Goal: Check status: Check status

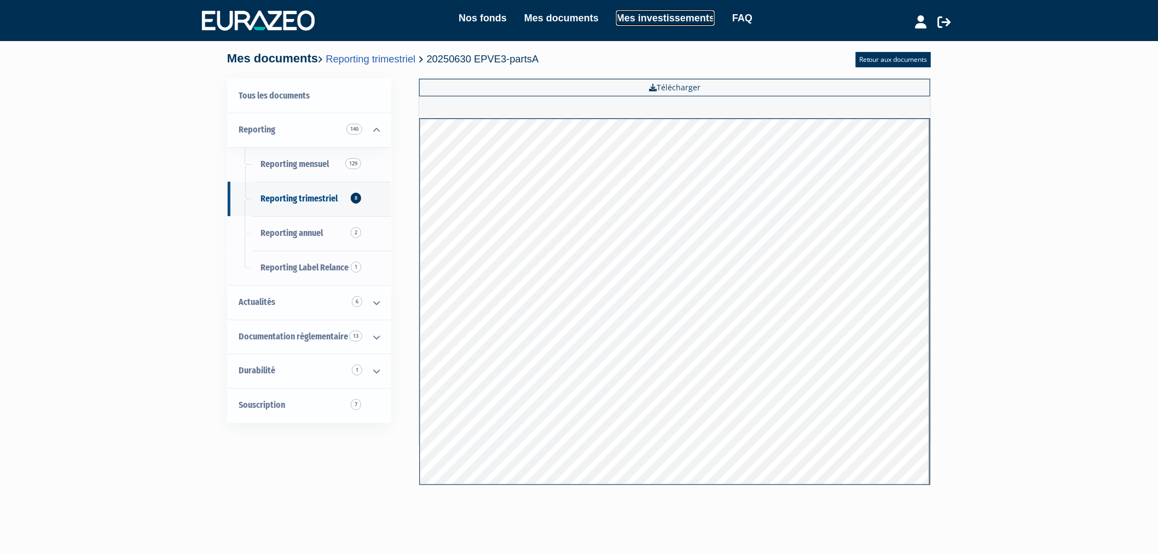
click at [642, 13] on link "Mes investissements" at bounding box center [665, 17] width 98 height 15
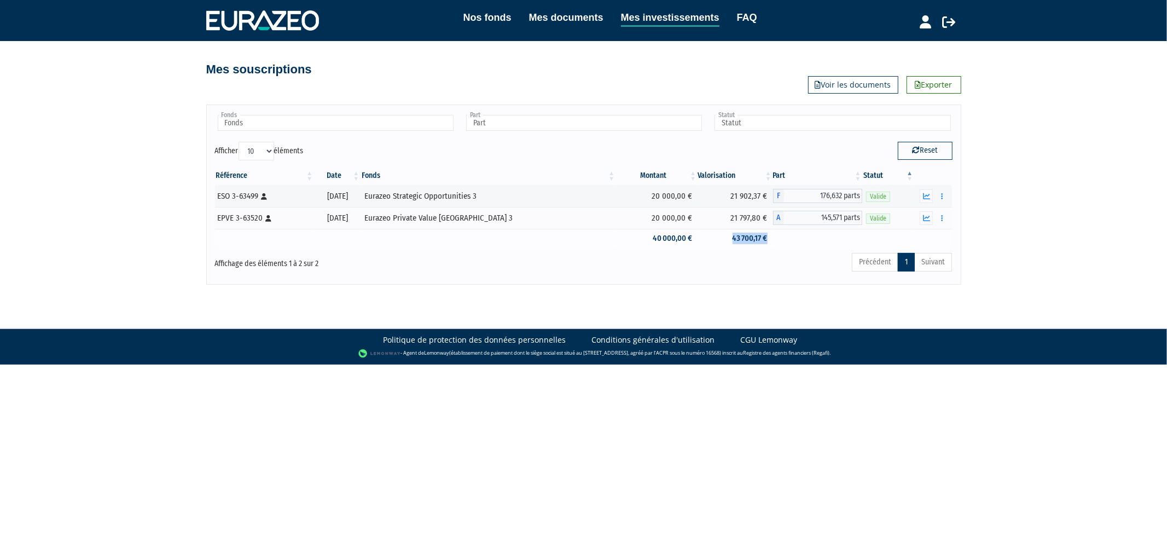
drag, startPoint x: 724, startPoint y: 241, endPoint x: 800, endPoint y: 230, distance: 76.8
click at [800, 230] on tr "40 000,00 € 43 700,17 €" at bounding box center [583, 238] width 737 height 19
click at [792, 236] on td at bounding box center [818, 238] width 90 height 19
click at [923, 193] on icon "button" at bounding box center [926, 196] width 7 height 7
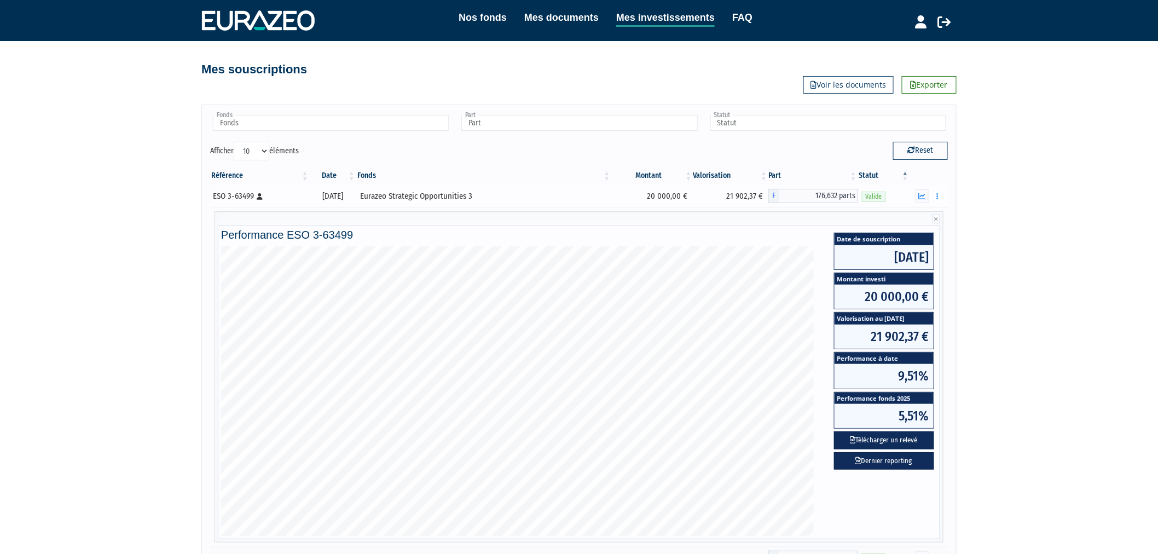
click at [248, 195] on div "ESO 3-63499 [Français] Personne physique" at bounding box center [259, 195] width 93 height 11
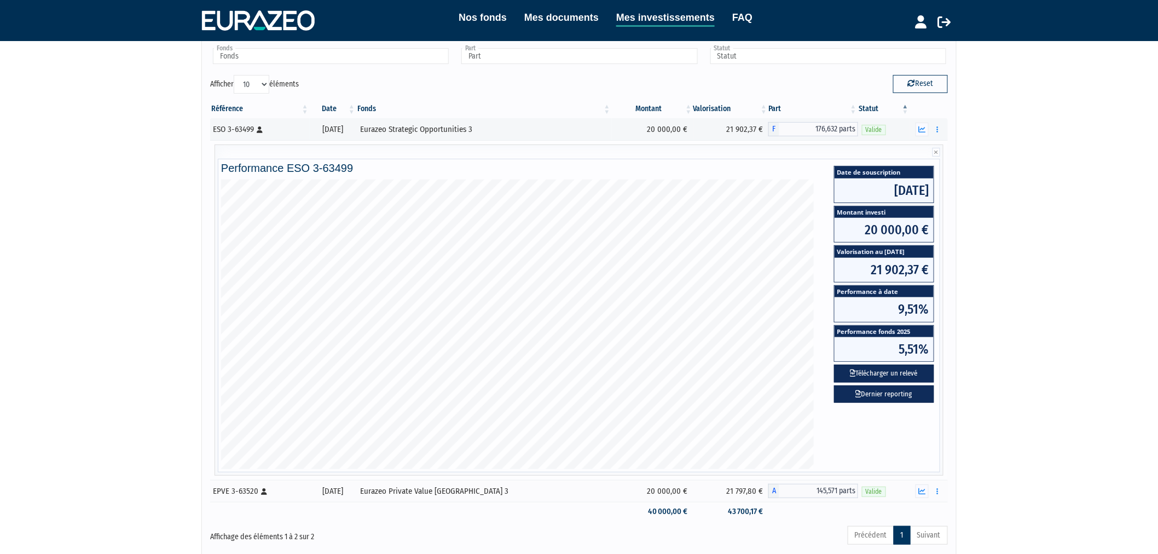
scroll to position [151, 0]
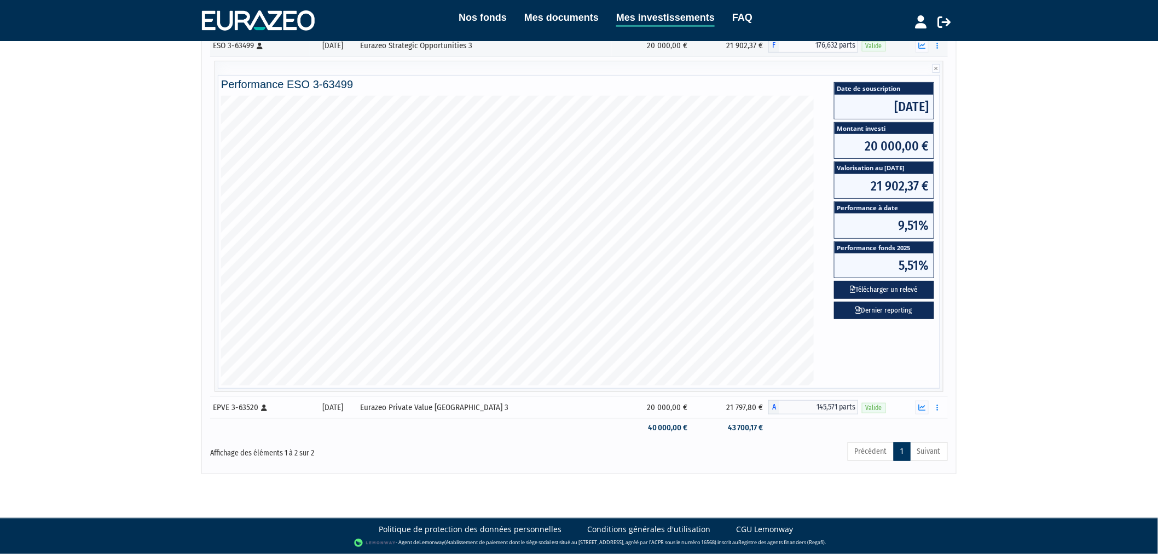
click at [409, 408] on div "Eurazeo Private Value Europe 3" at bounding box center [484, 407] width 248 height 11
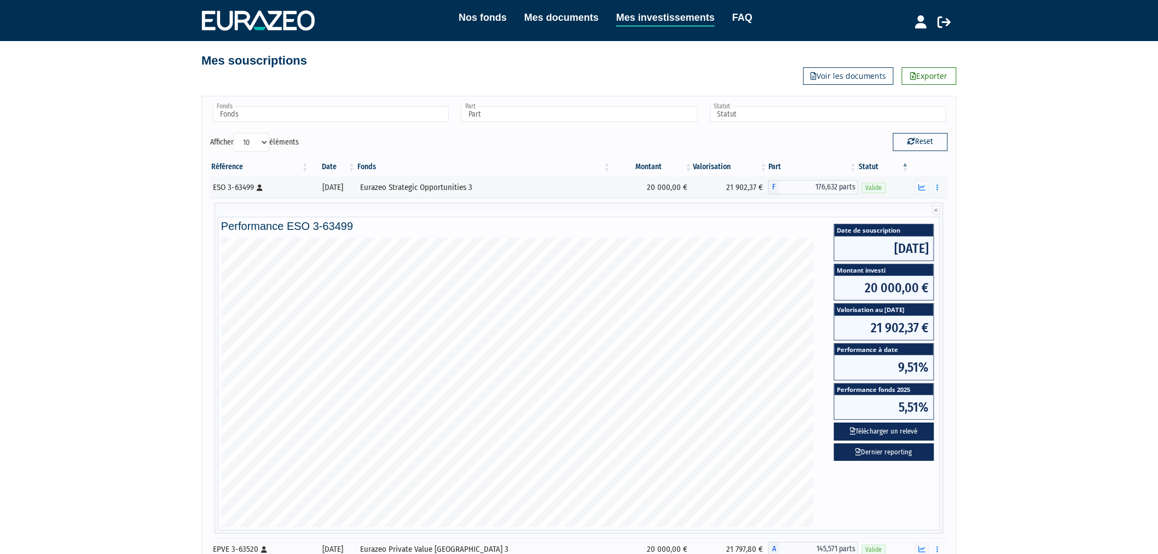
scroll to position [0, 0]
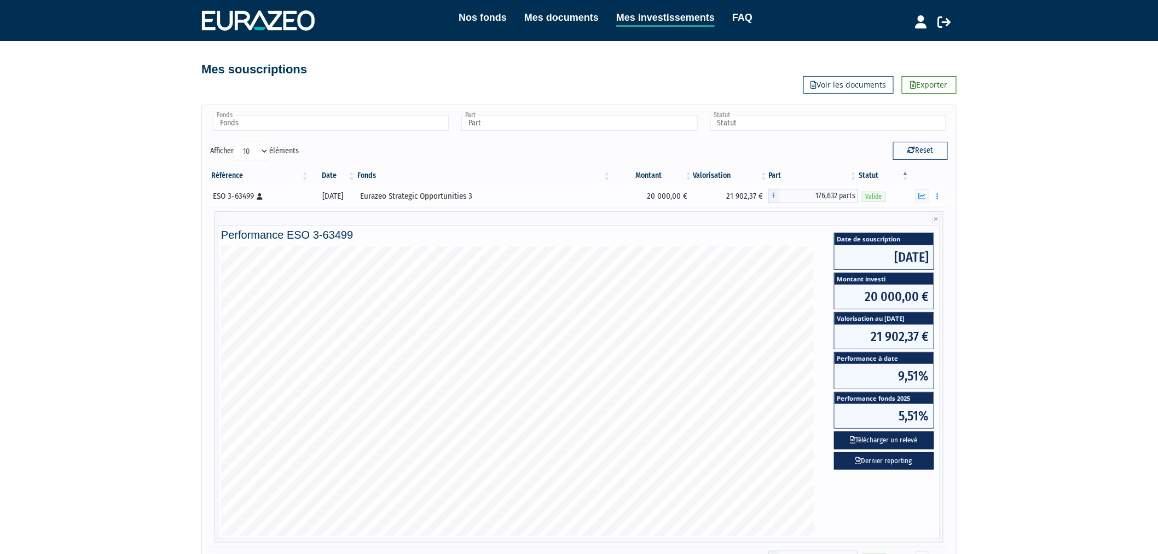
click at [615, 199] on td "20 000,00 €" at bounding box center [653, 196] width 82 height 22
click at [1015, 353] on div "Nos fonds Mes documents Mes investissements FAQ Déconnexion Nos fonds Mes docum…" at bounding box center [579, 312] width 1158 height 624
